Goal: Book appointment/travel/reservation

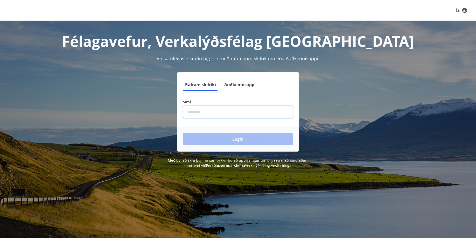
click at [199, 115] on input "phone" at bounding box center [238, 112] width 110 height 13
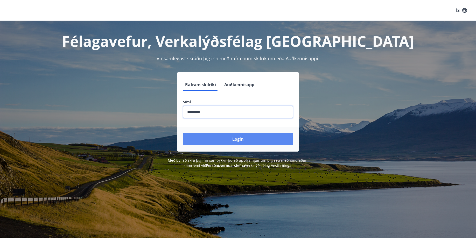
type input "********"
click at [249, 137] on button "Login" at bounding box center [238, 139] width 110 height 12
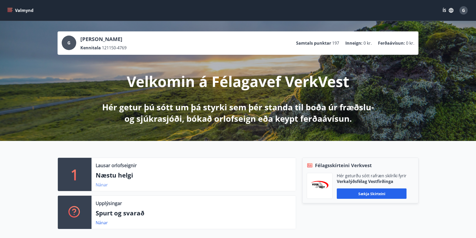
click at [103, 186] on link "Nánar" at bounding box center [102, 185] width 12 height 6
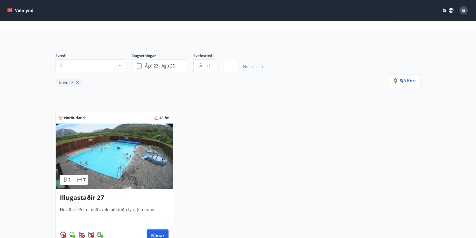
scroll to position [17, 0]
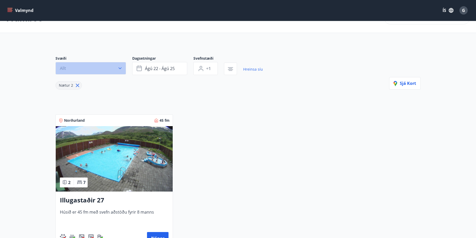
click at [120, 68] on icon "button" at bounding box center [120, 68] width 5 height 5
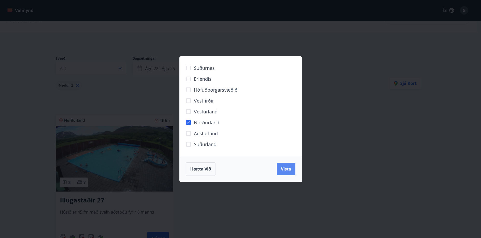
click at [284, 167] on span "Vista" at bounding box center [286, 169] width 10 height 6
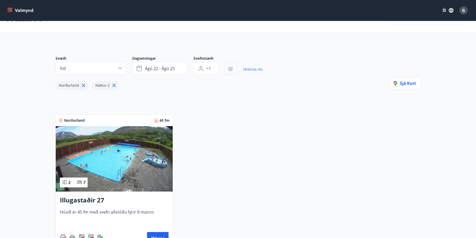
click at [230, 70] on icon "button" at bounding box center [230, 69] width 5 height 1
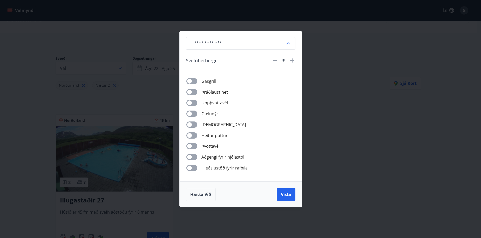
click at [377, 115] on div "​ [PERSON_NAME] * [PERSON_NAME] net Uppþvottavél Gæludýr Þurrkari Heitur pottur…" at bounding box center [240, 119] width 481 height 238
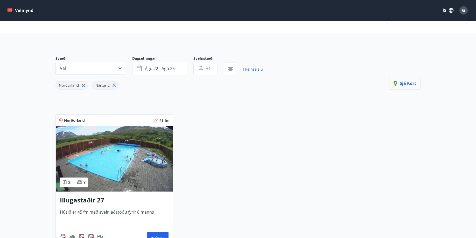
click at [404, 81] on span "Sjá kort" at bounding box center [405, 83] width 23 height 6
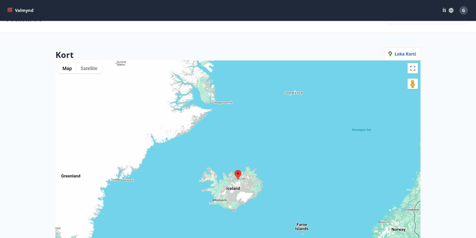
click at [235, 170] on area at bounding box center [235, 170] width 0 height 0
click at [244, 93] on div "To navigate, press the arrow keys." at bounding box center [238, 179] width 365 height 238
click at [235, 170] on area at bounding box center [235, 170] width 0 height 0
click at [9, 11] on icon "menu" at bounding box center [11, 10] width 6 height 1
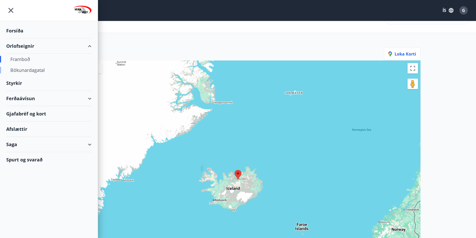
click at [31, 71] on div "Bókunardagatal" at bounding box center [48, 70] width 77 height 11
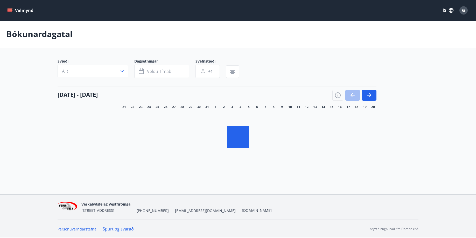
scroll to position [1, 0]
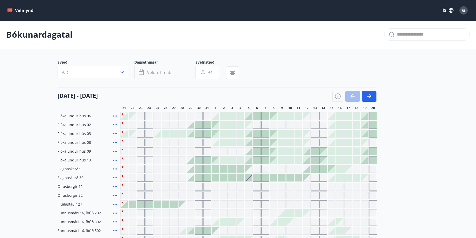
click at [140, 70] on icon "button" at bounding box center [142, 72] width 6 height 6
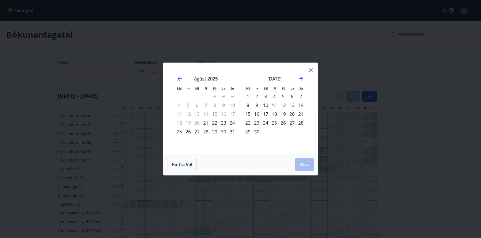
click at [213, 130] on div "29" at bounding box center [214, 131] width 9 height 9
click at [255, 132] on div "30" at bounding box center [256, 131] width 9 height 9
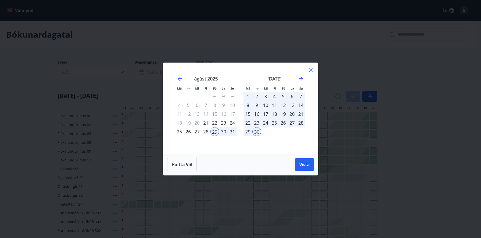
click at [311, 70] on icon at bounding box center [311, 70] width 6 height 6
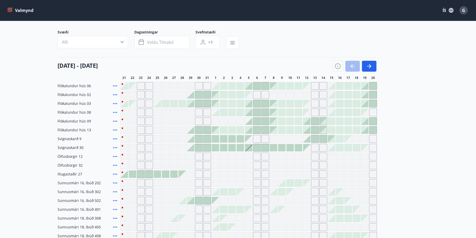
scroll to position [0, 0]
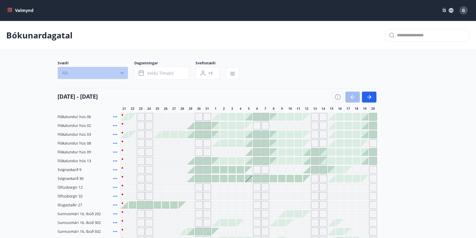
click at [123, 72] on icon "button" at bounding box center [122, 72] width 5 height 5
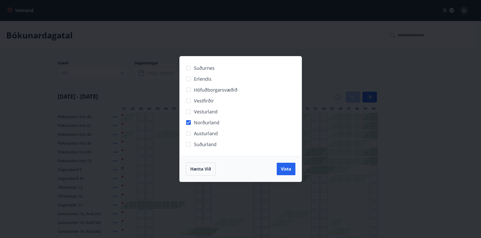
click at [273, 125] on div "Norðurland" at bounding box center [241, 122] width 110 height 11
click at [274, 35] on div "Suðurnes Erlendis Höfuðborgarsvæðið [GEOGRAPHIC_DATA] [GEOGRAPHIC_DATA] [GEOGRA…" at bounding box center [240, 119] width 481 height 238
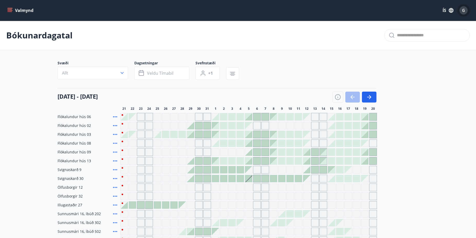
click at [463, 9] on span "G" at bounding box center [463, 11] width 3 height 6
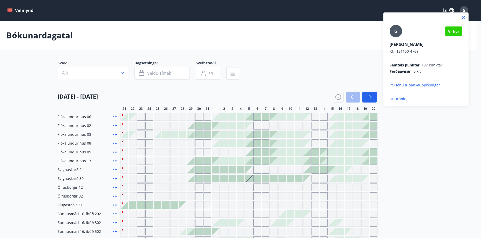
click at [426, 160] on div at bounding box center [240, 119] width 481 height 238
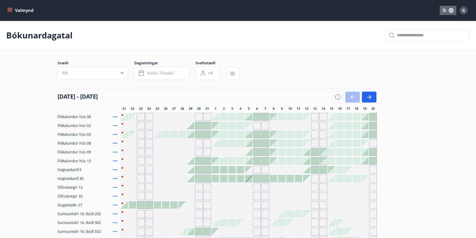
click at [450, 10] on icon "button" at bounding box center [451, 10] width 5 height 5
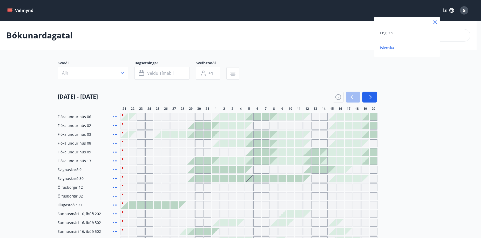
drag, startPoint x: 423, startPoint y: 113, endPoint x: 423, endPoint y: 109, distance: 3.9
click at [423, 112] on div at bounding box center [240, 119] width 481 height 238
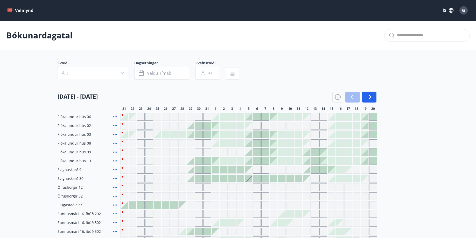
click at [443, 9] on button "ÍS" at bounding box center [448, 10] width 17 height 9
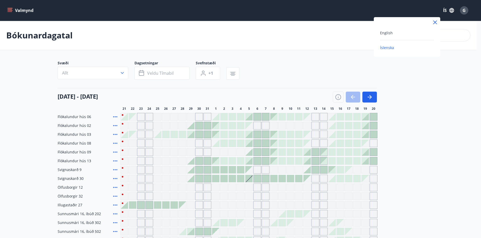
drag, startPoint x: 422, startPoint y: 115, endPoint x: 452, endPoint y: 53, distance: 68.1
click at [422, 114] on div at bounding box center [240, 119] width 481 height 238
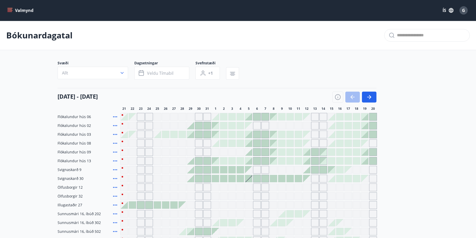
click at [466, 10] on div "G" at bounding box center [464, 10] width 8 height 8
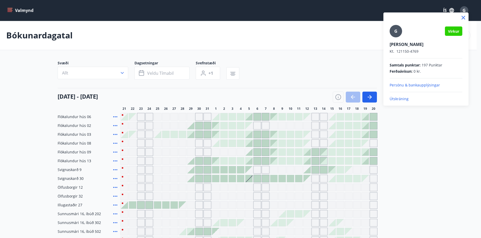
click at [397, 97] on p "Útskráning" at bounding box center [426, 98] width 73 height 5
